Goal: Task Accomplishment & Management: Manage account settings

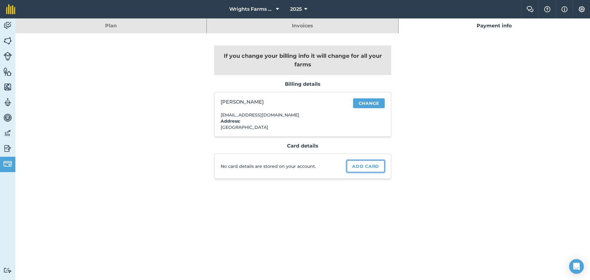
click at [367, 167] on link "Add card" at bounding box center [366, 166] width 38 height 12
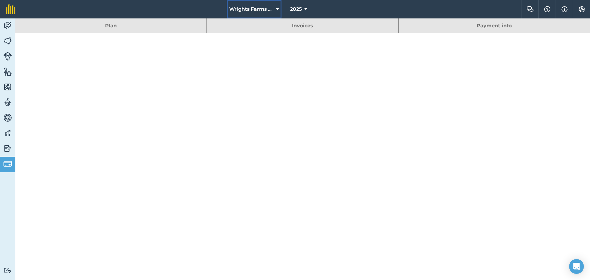
click at [277, 8] on icon at bounding box center [277, 9] width 3 height 7
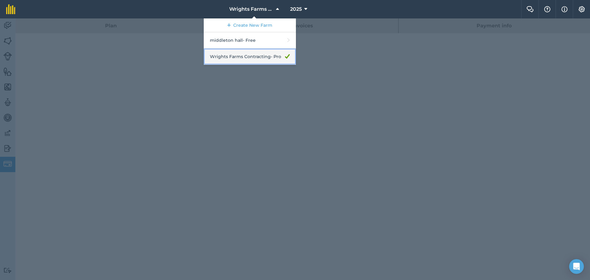
click at [253, 58] on link "Wrights Farms Contracting - Pro" at bounding box center [250, 57] width 92 height 16
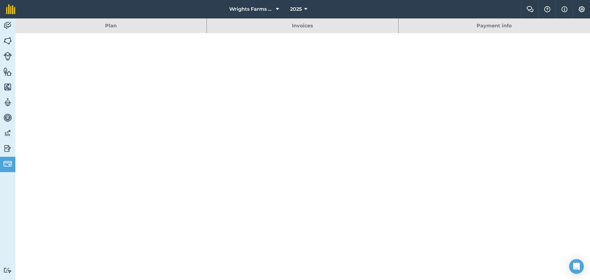
click at [503, 27] on link "Payment info" at bounding box center [495, 25] width 192 height 15
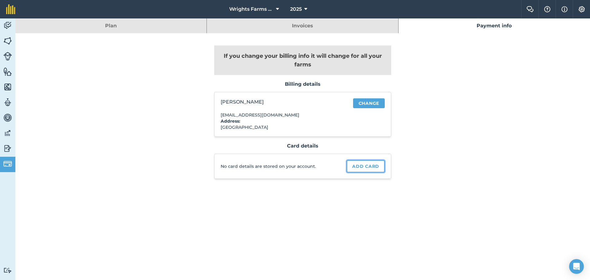
click at [370, 168] on link "Add card" at bounding box center [366, 166] width 38 height 12
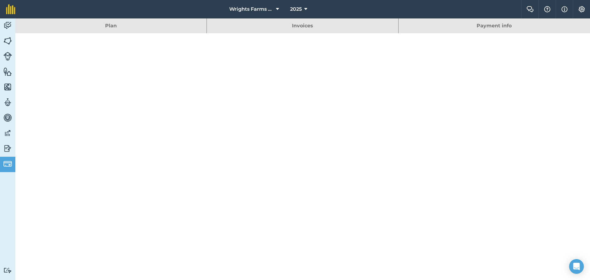
click at [492, 25] on link "Payment info" at bounding box center [495, 25] width 192 height 15
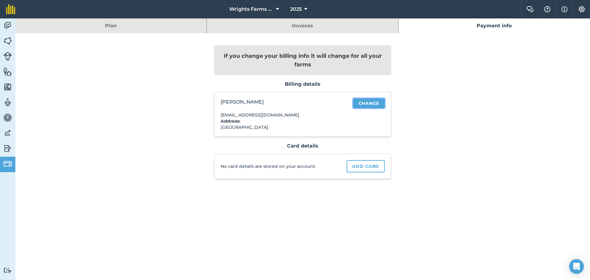
click at [375, 103] on link "Change" at bounding box center [369, 103] width 32 height 10
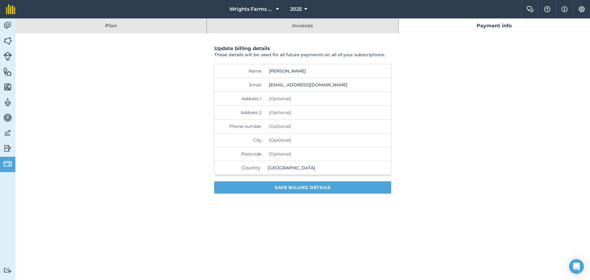
drag, startPoint x: 304, startPoint y: 100, endPoint x: 371, endPoint y: 109, distance: 67.9
click at [320, 100] on input "Address 1" at bounding box center [316, 99] width 98 height 14
type input "[GEOGRAPHIC_DATA]"
type input "Middleton Hall Cottages"
type input "07813205743"
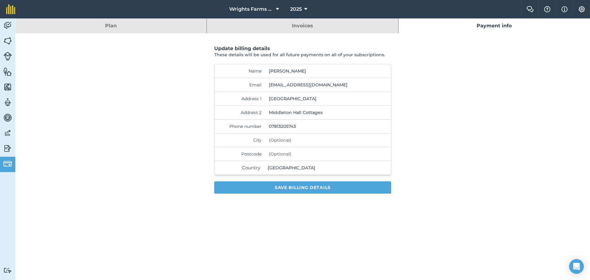
type input "Sudbury [GEOGRAPHIC_DATA]"
type input "CO10 7LL"
click at [302, 190] on button "Save billing details" at bounding box center [302, 187] width 177 height 12
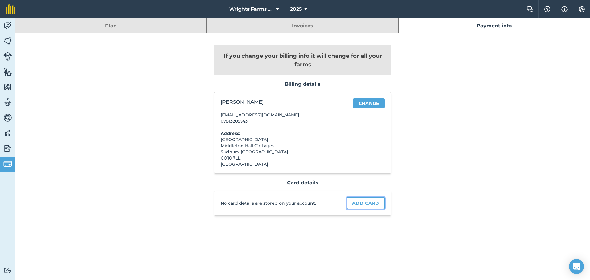
click at [367, 205] on link "Add card" at bounding box center [366, 203] width 38 height 12
